Goal: Communication & Community: Connect with others

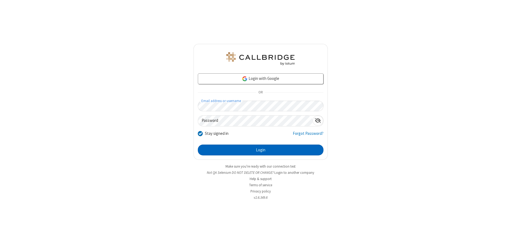
click at [260, 150] on button "Login" at bounding box center [261, 150] width 126 height 11
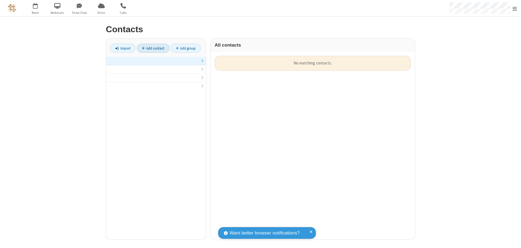
click at [153, 48] on link "Add contact" at bounding box center [153, 48] width 33 height 9
